Goal: Navigation & Orientation: Find specific page/section

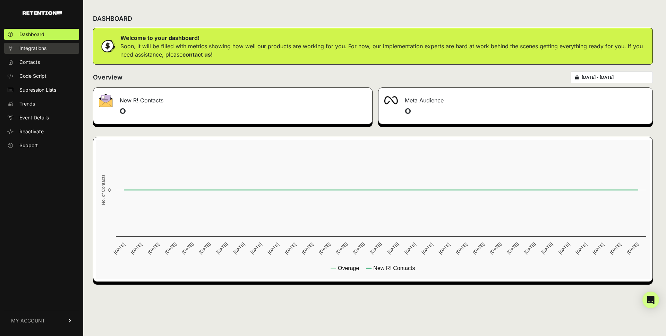
click at [35, 50] on span "Integrations" at bounding box center [32, 48] width 27 height 7
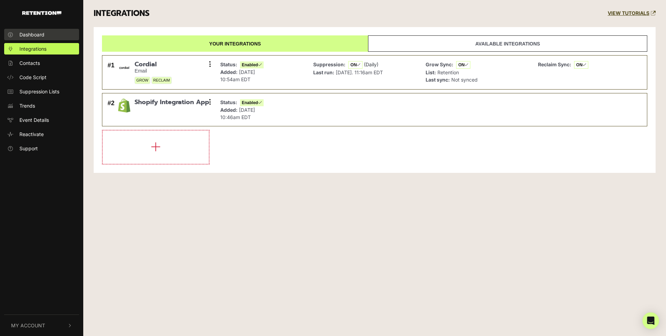
click at [34, 37] on span "Dashboard" at bounding box center [31, 34] width 25 height 7
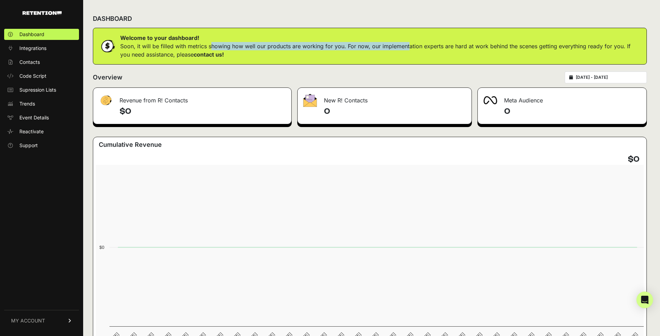
drag, startPoint x: 272, startPoint y: 44, endPoint x: 387, endPoint y: 47, distance: 114.8
click at [387, 47] on p "Soon, it will be filled with metrics showing how well our products are working …" at bounding box center [380, 50] width 521 height 17
